Goal: Find specific page/section: Find specific page/section

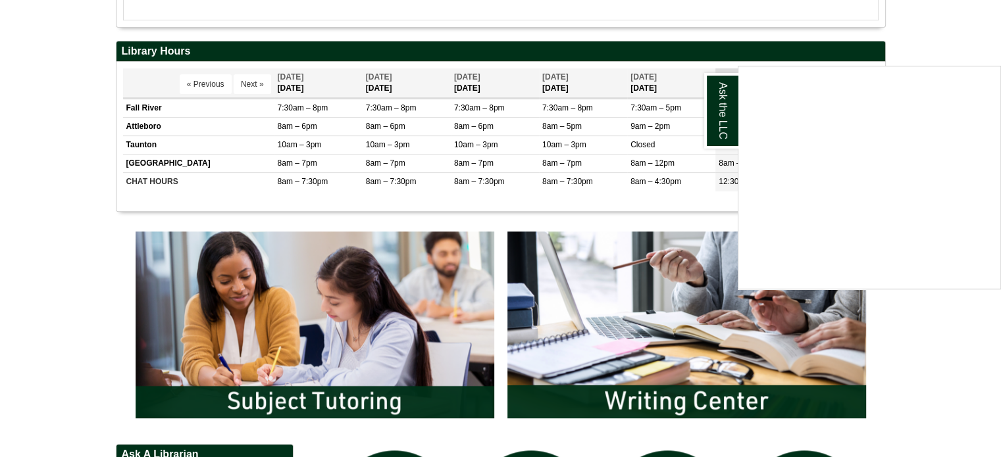
scroll to position [602, 0]
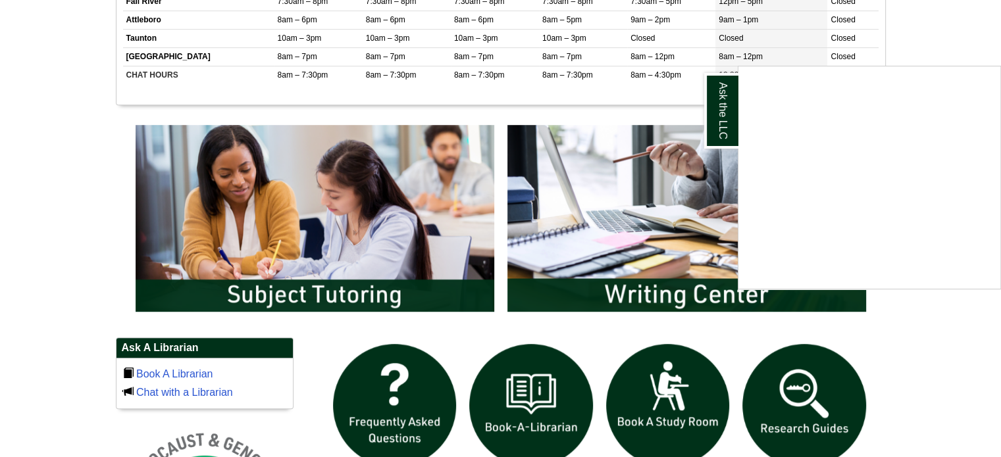
click at [368, 297] on div "Ask the LLC" at bounding box center [500, 228] width 1001 height 457
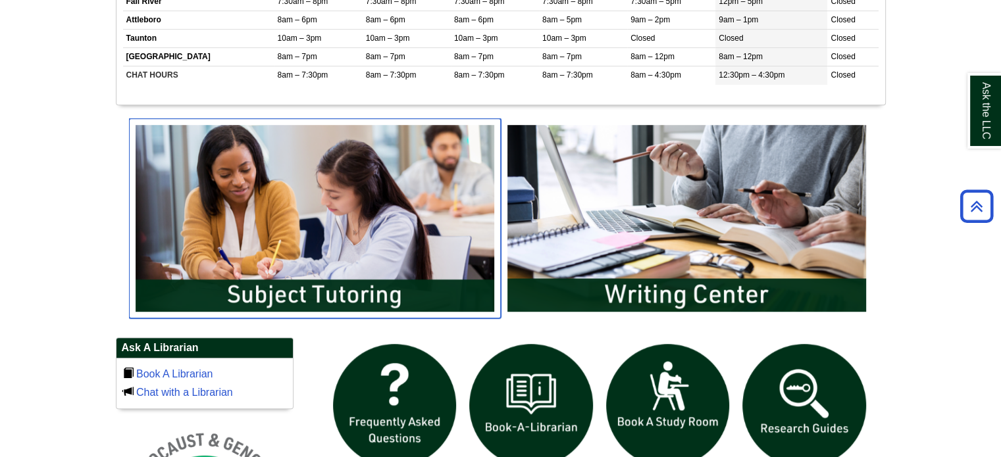
click at [373, 268] on img "slideshow" at bounding box center [315, 218] width 372 height 200
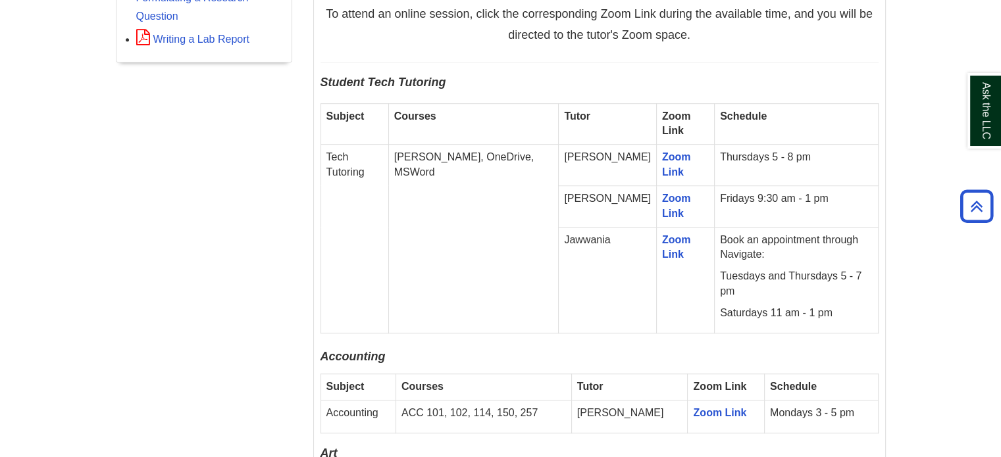
scroll to position [830, 0]
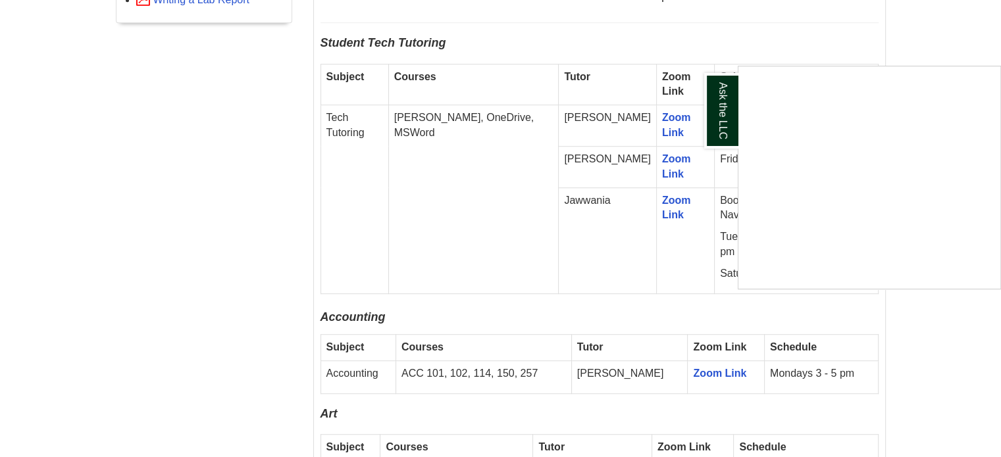
click at [948, 41] on div "Ask the LLC" at bounding box center [500, 228] width 1001 height 457
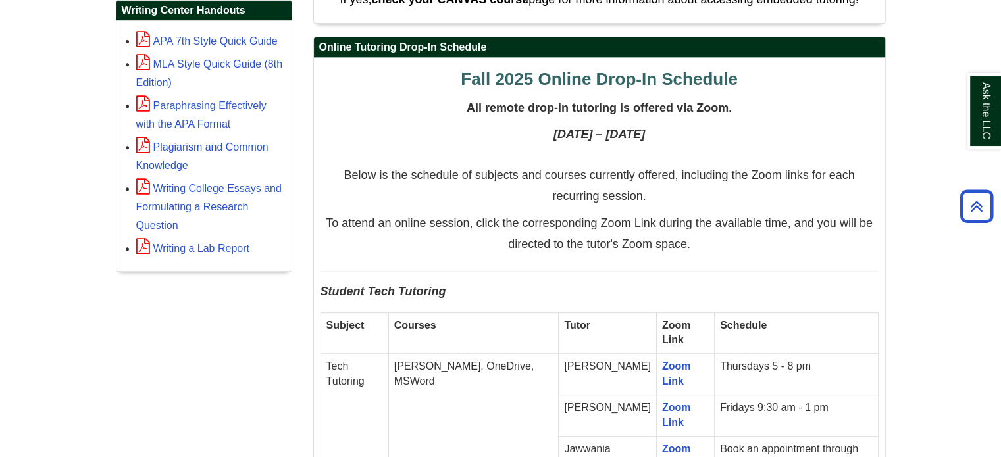
scroll to position [650, 0]
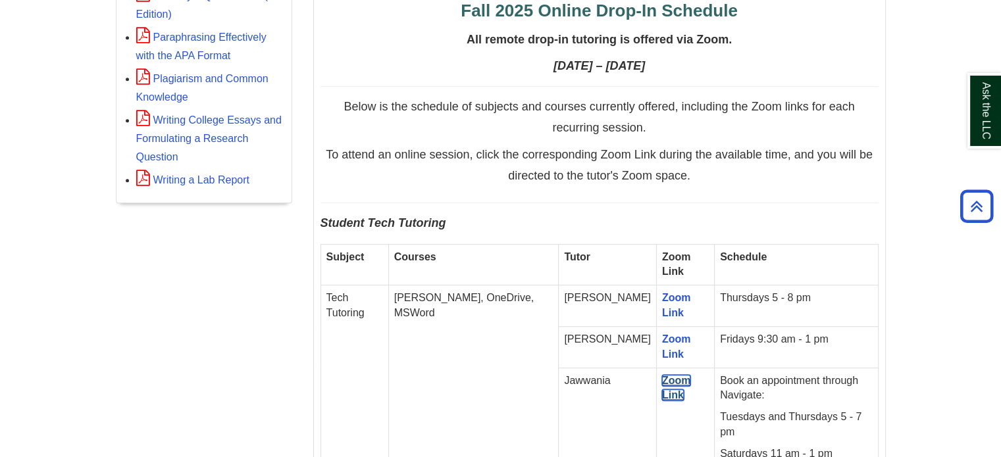
click at [662, 380] on link "Zoom Link" at bounding box center [676, 388] width 29 height 26
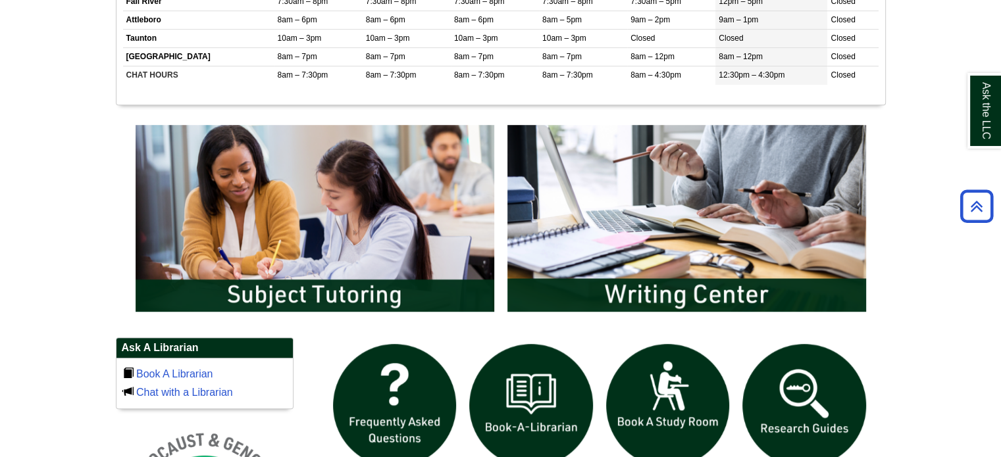
click at [311, 273] on img "slideshow" at bounding box center [315, 218] width 372 height 200
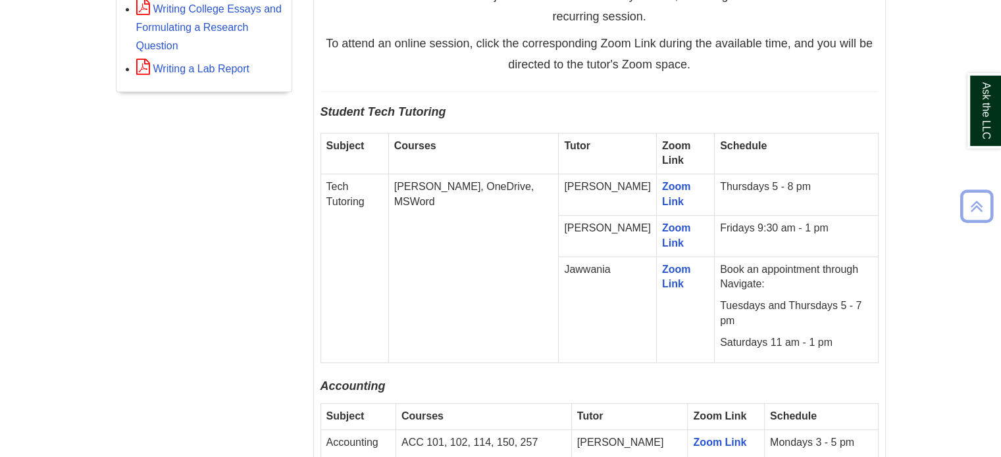
scroll to position [771, 0]
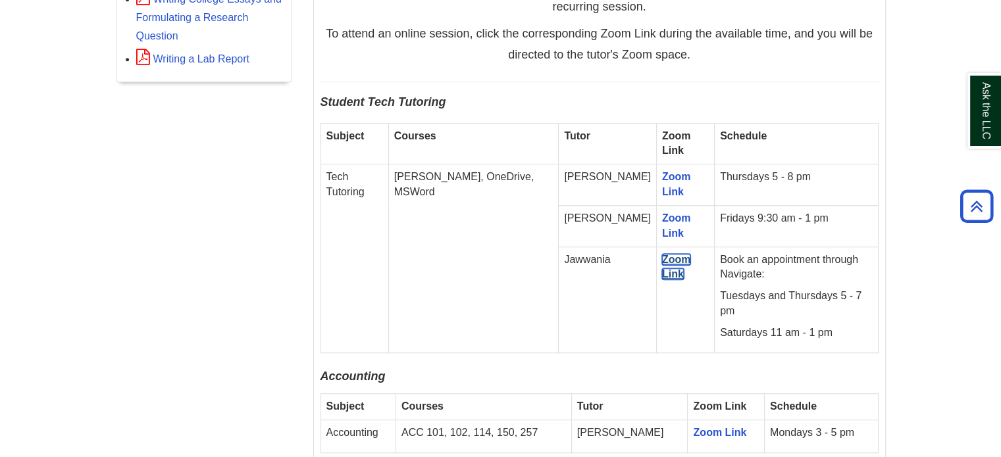
click at [662, 255] on link "Zoom Link" at bounding box center [676, 267] width 29 height 26
